Goal: Task Accomplishment & Management: Manage account settings

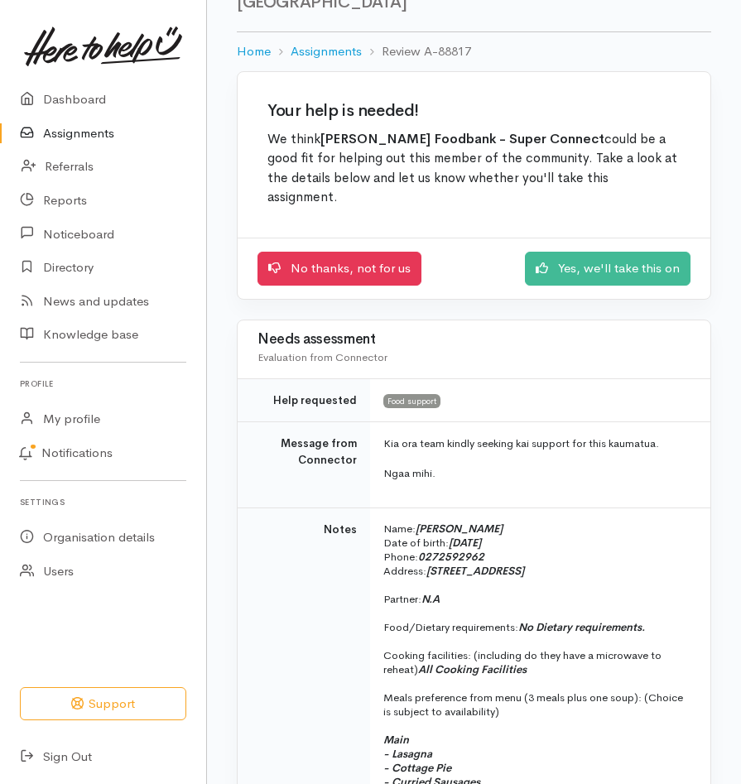
scroll to position [85, 0]
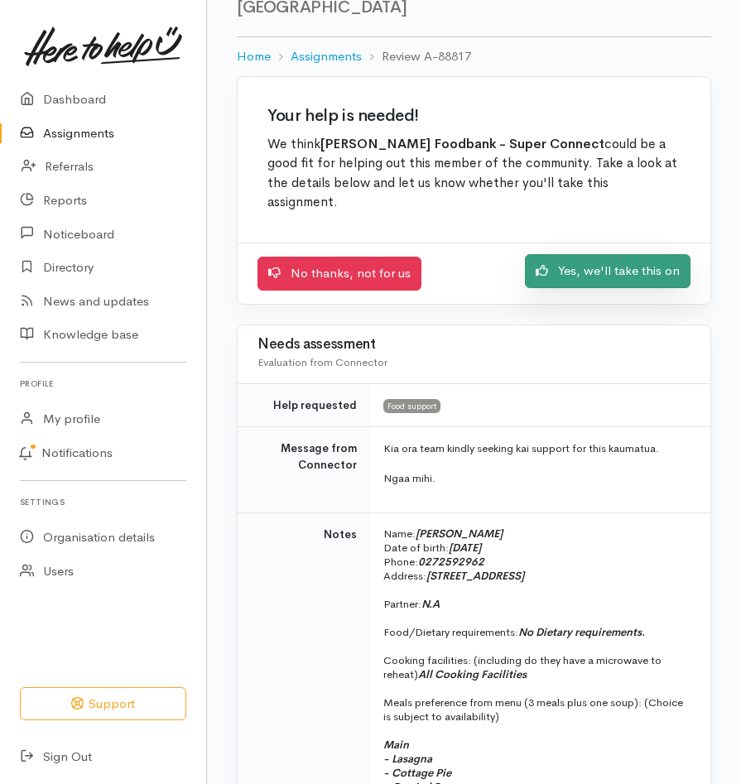
click at [599, 254] on link "Yes, we'll take this on" at bounding box center [608, 271] width 166 height 34
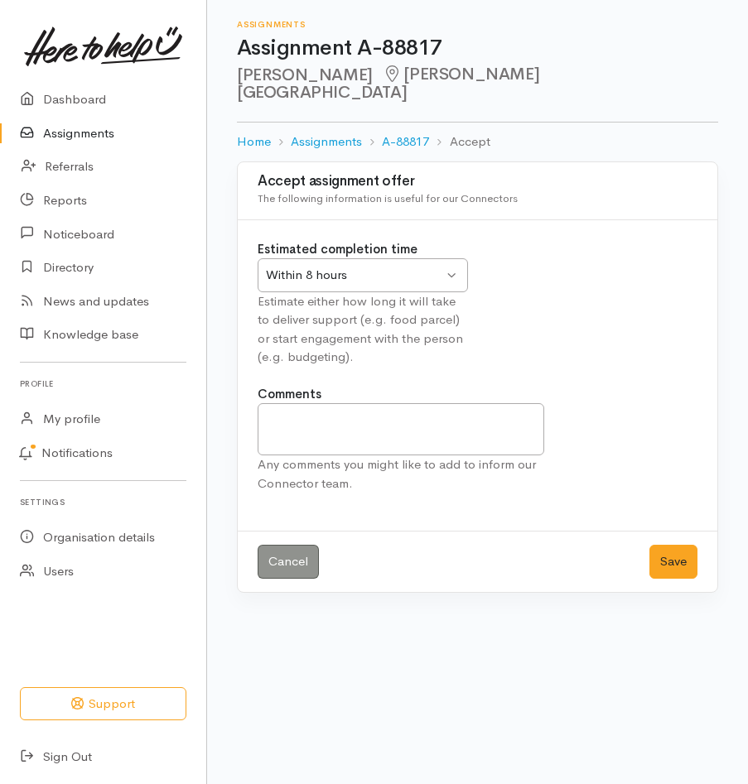
click at [450, 260] on div "Within 8 hours Within 8 hours" at bounding box center [363, 275] width 210 height 34
click at [679, 545] on button "Save" at bounding box center [673, 562] width 48 height 34
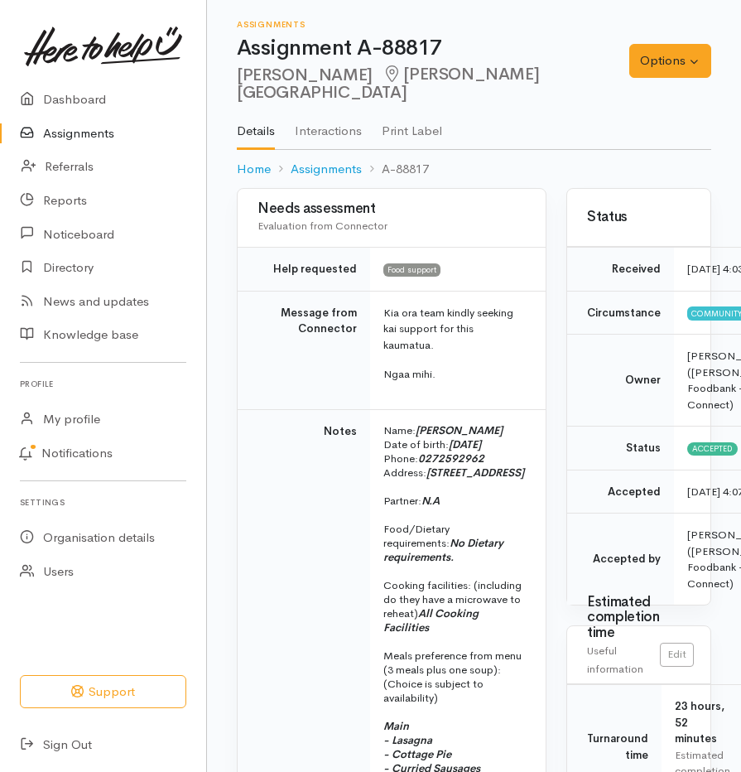
click at [417, 112] on link "Print Label" at bounding box center [412, 125] width 60 height 46
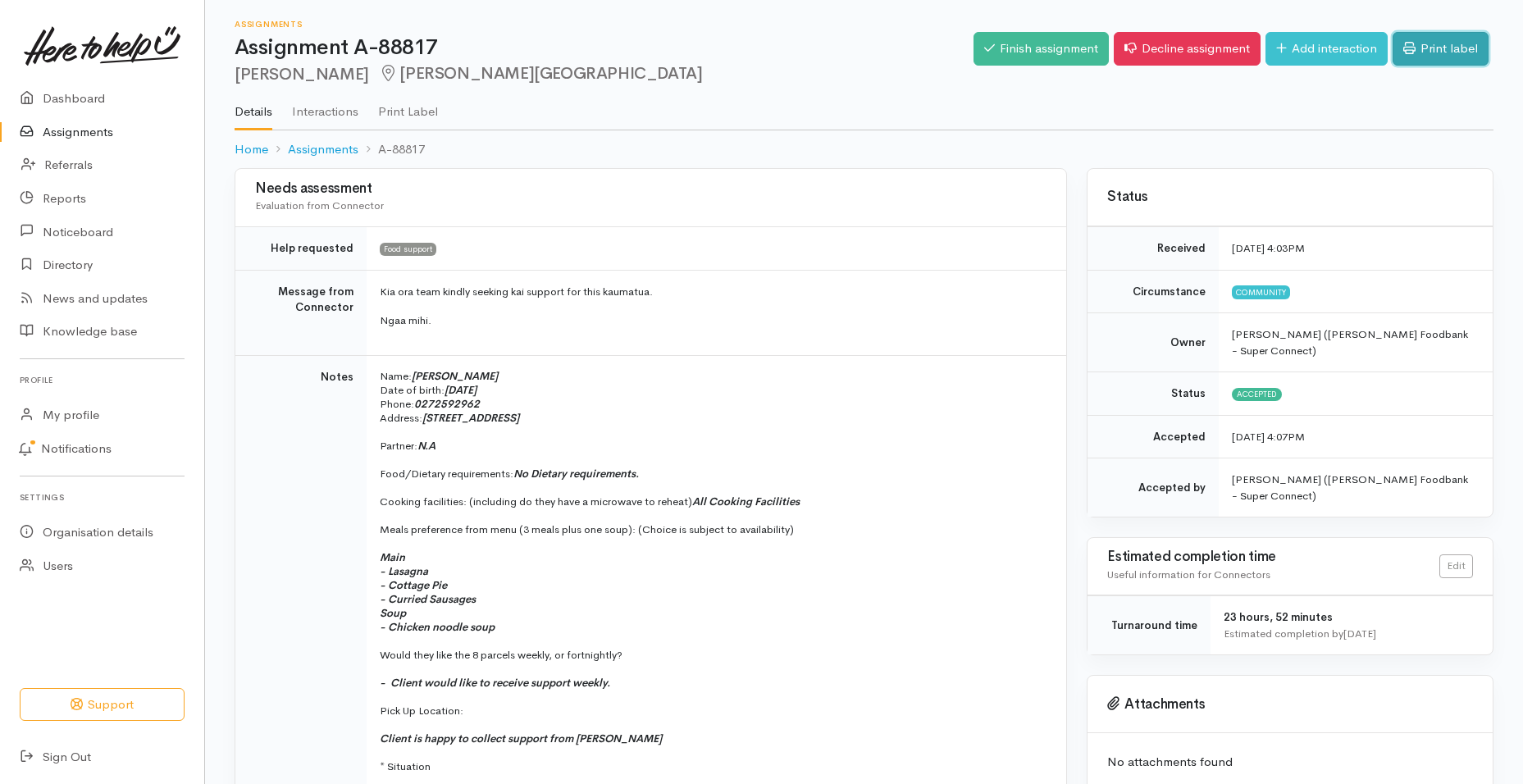
click at [740, 47] on link "Print label" at bounding box center [1440, 49] width 96 height 34
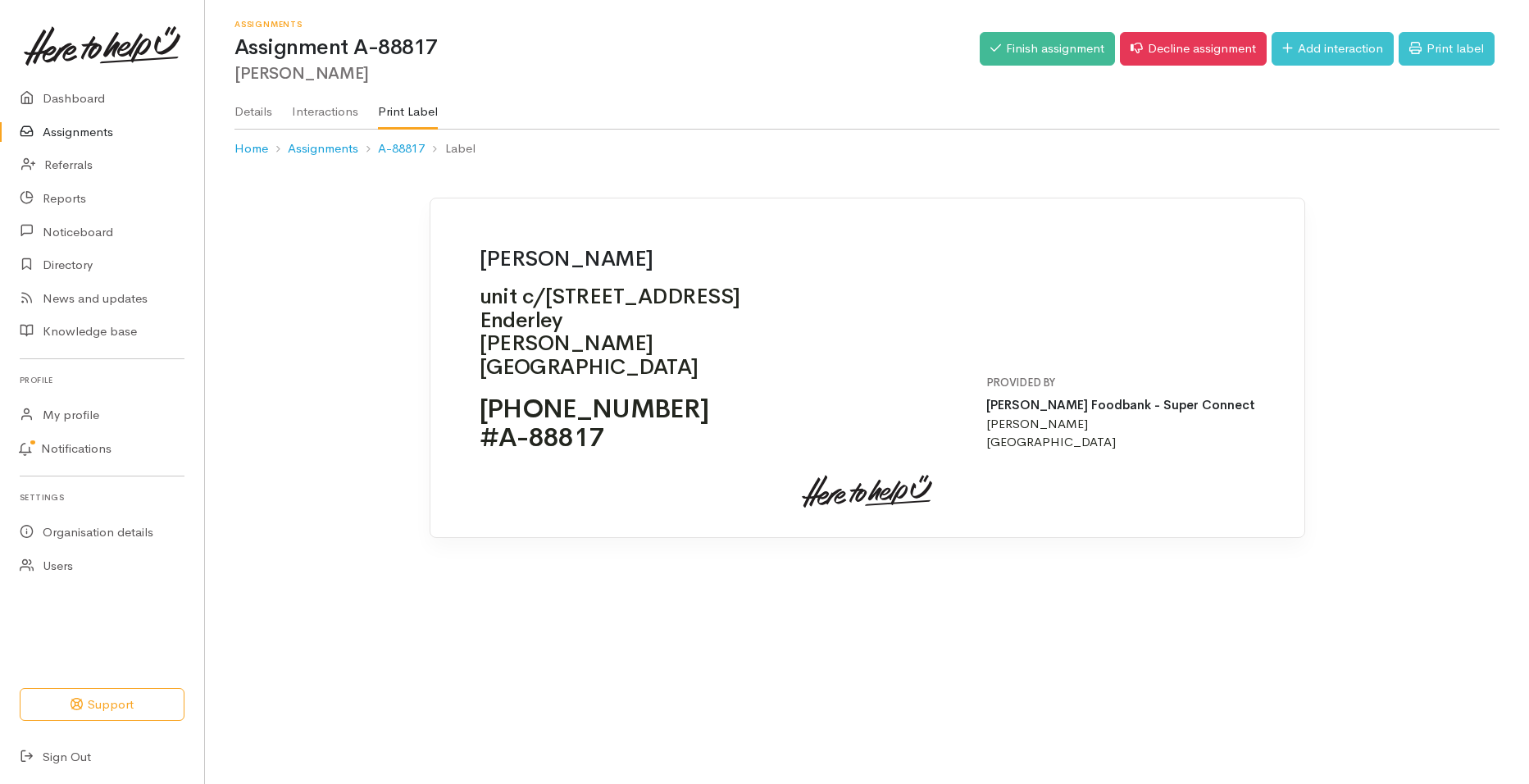
click at [92, 136] on link "Assignments" at bounding box center [102, 133] width 204 height 34
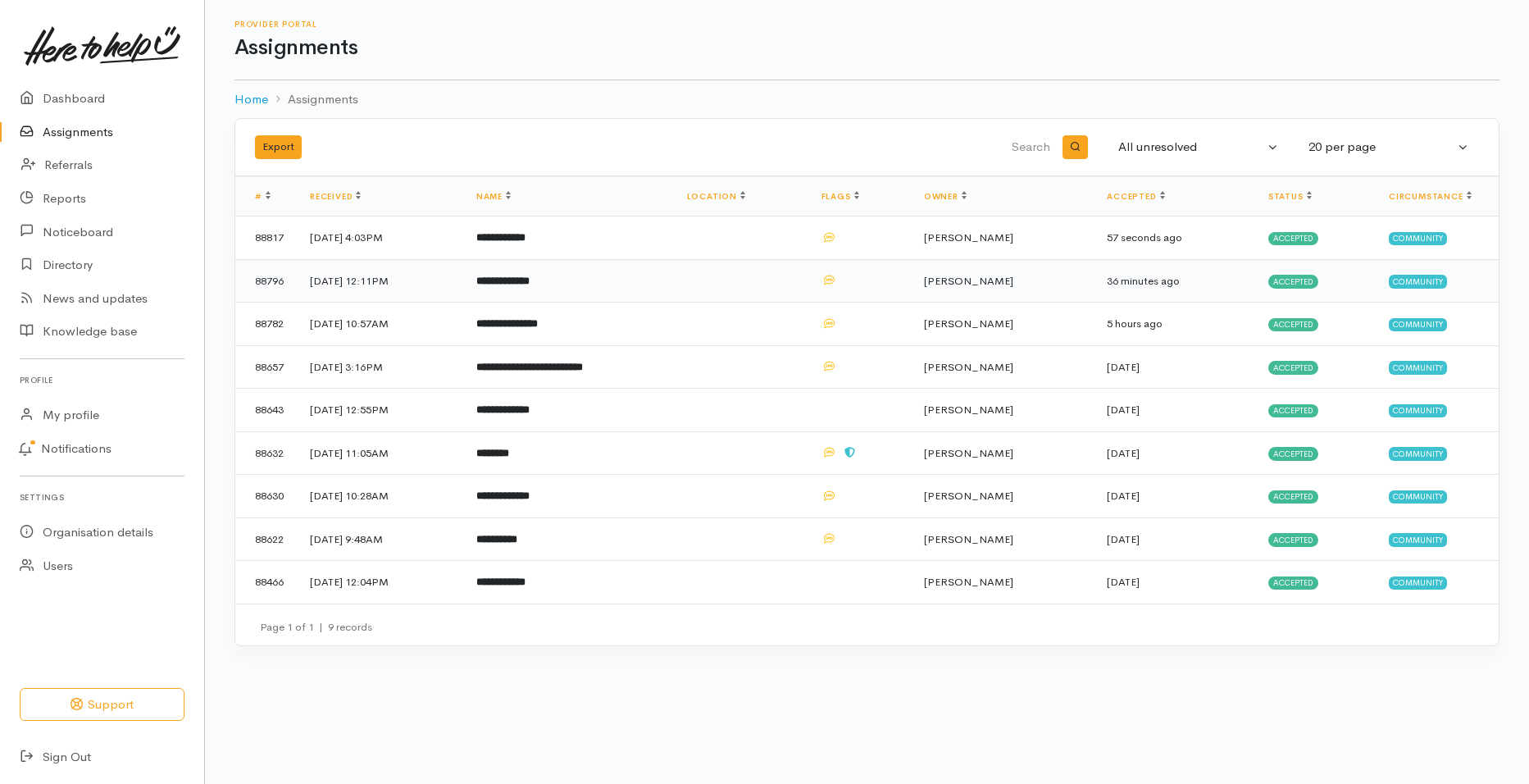
click at [530, 281] on b "**********" at bounding box center [503, 280] width 53 height 11
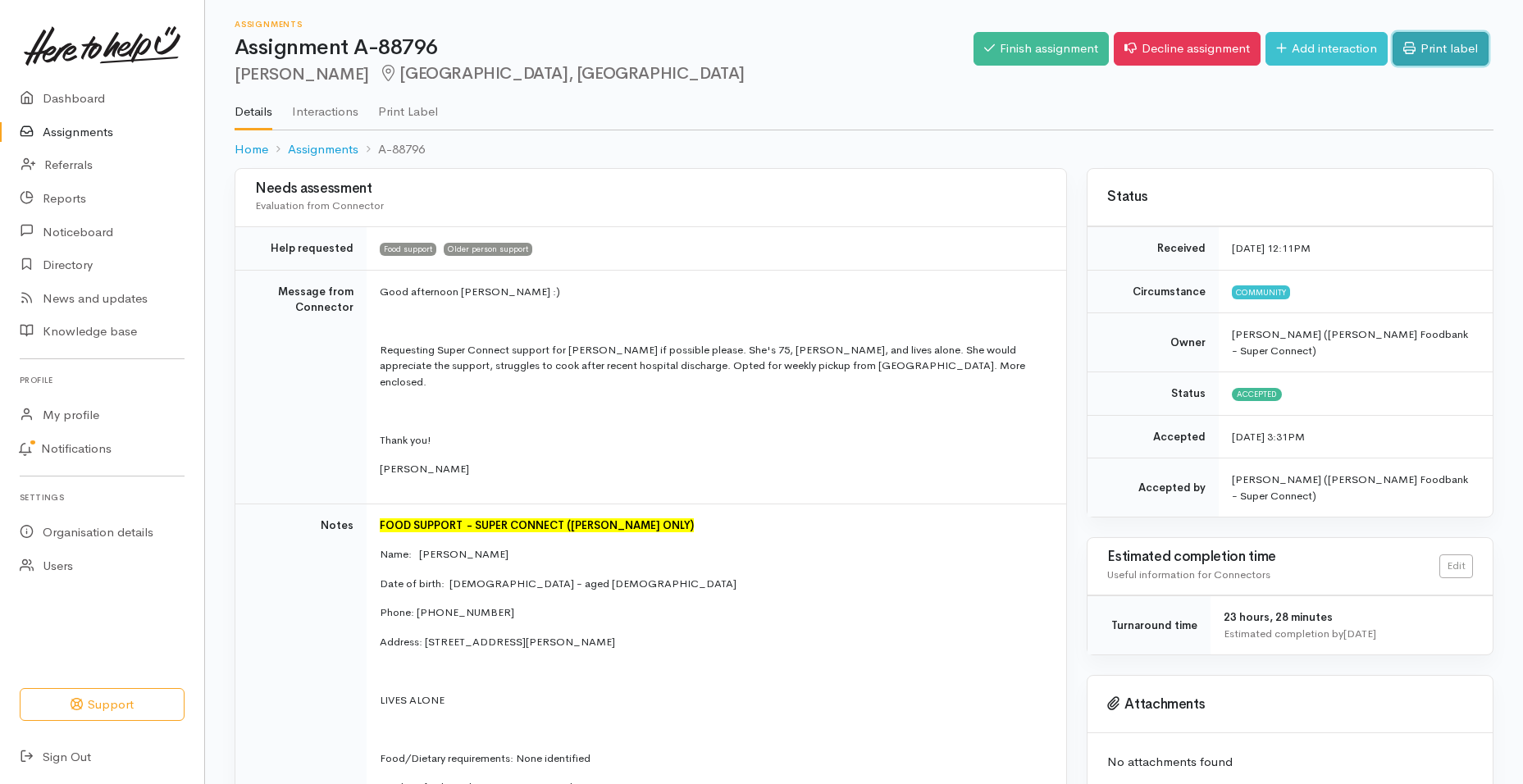
click at [1439, 49] on link "Print label" at bounding box center [1440, 49] width 96 height 34
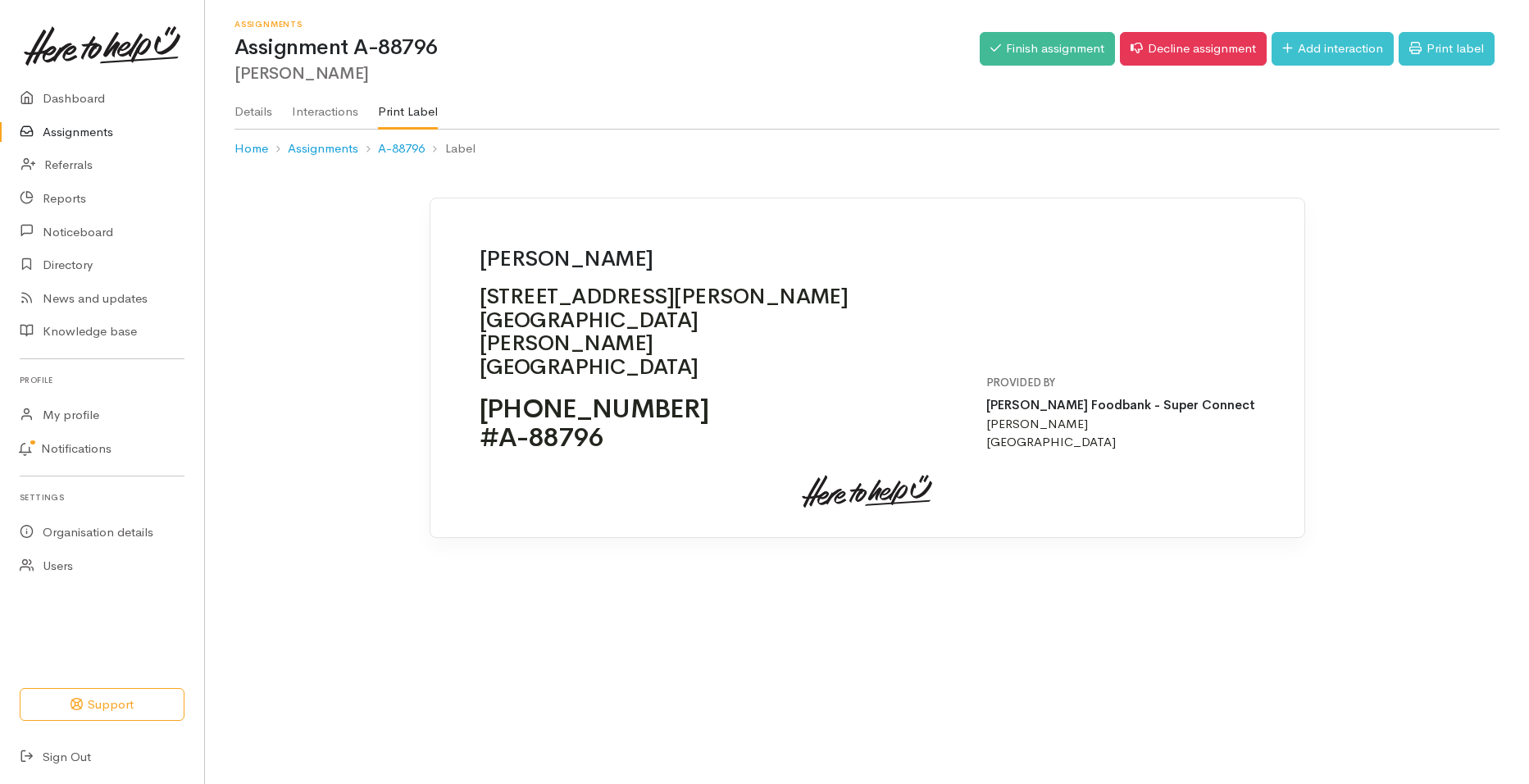
click at [101, 130] on link "Assignments" at bounding box center [102, 133] width 204 height 34
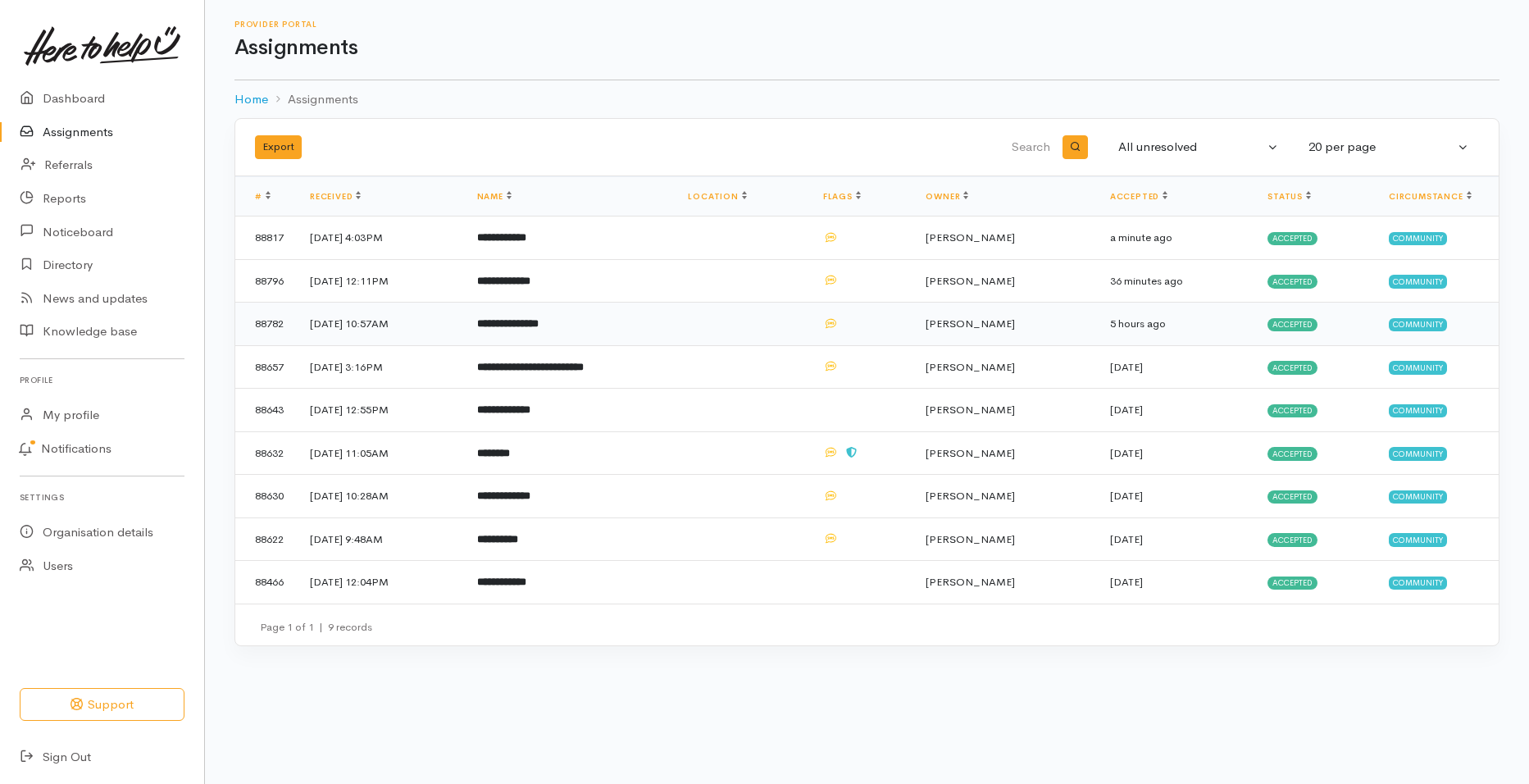
click at [1284, 322] on span "Accepted" at bounding box center [1292, 324] width 51 height 13
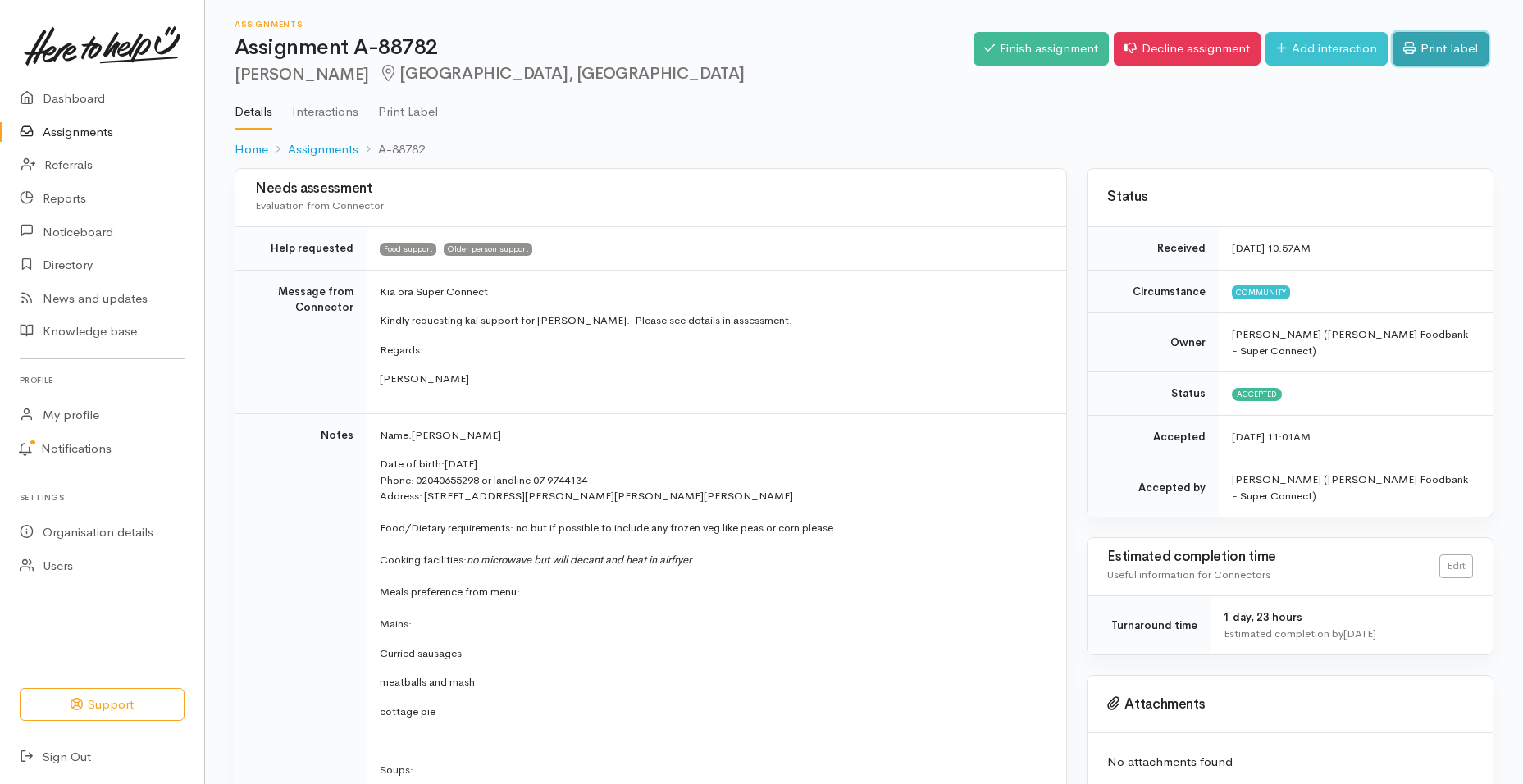
click at [1420, 45] on link "Print label" at bounding box center [1440, 49] width 96 height 34
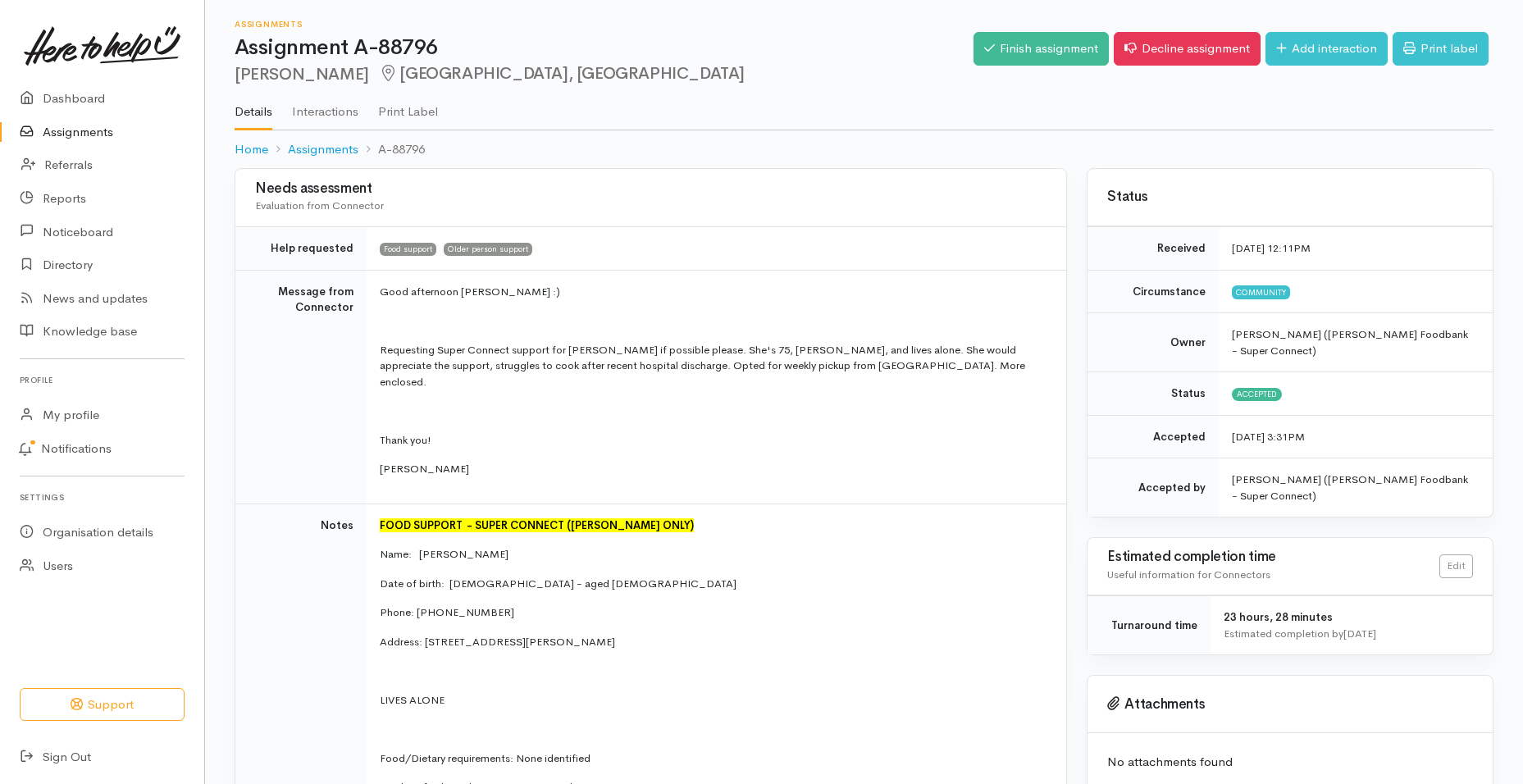
scroll to position [82, 0]
